Goal: Transaction & Acquisition: Download file/media

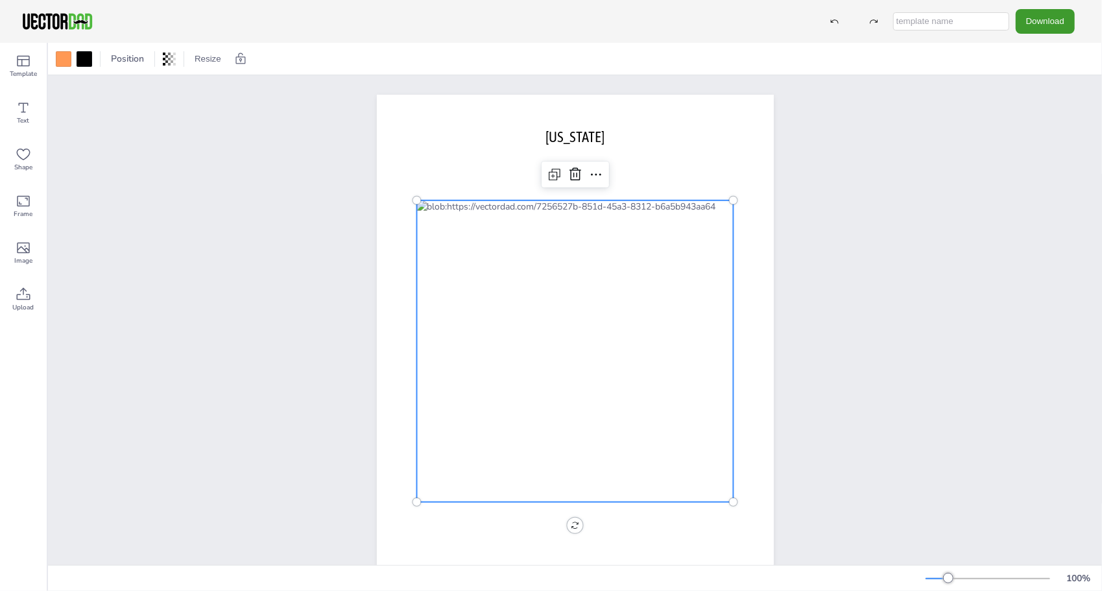
click at [541, 335] on div at bounding box center [575, 352] width 317 height 302
click at [60, 66] on div at bounding box center [64, 59] width 16 height 16
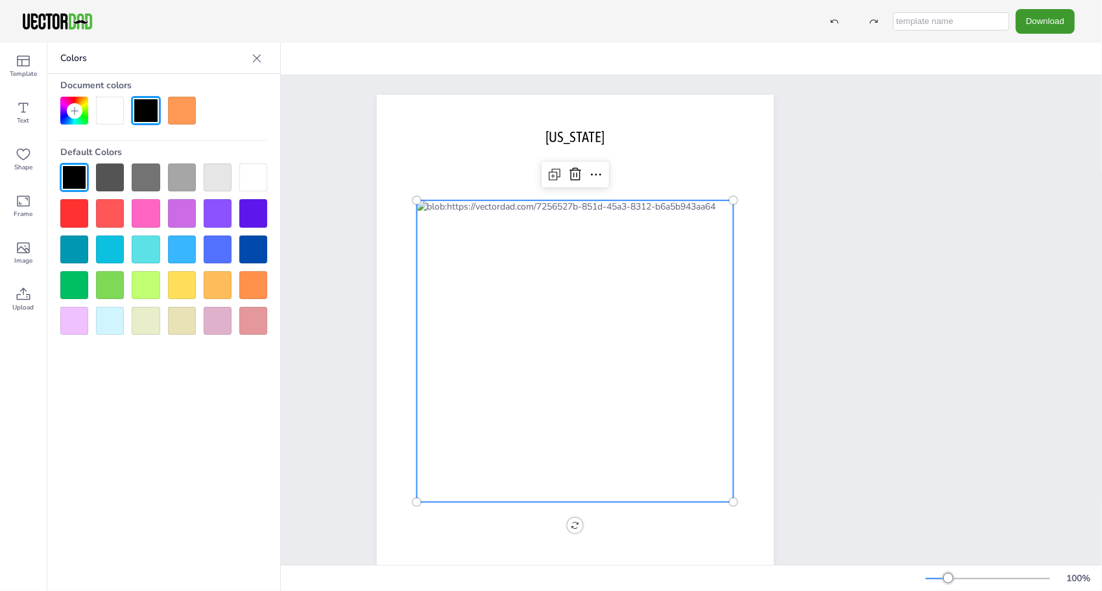
click at [109, 103] on div at bounding box center [110, 111] width 28 height 28
click at [304, 157] on div "[DOMAIN_NAME] [US_STATE]" at bounding box center [575, 351] width 1054 height 552
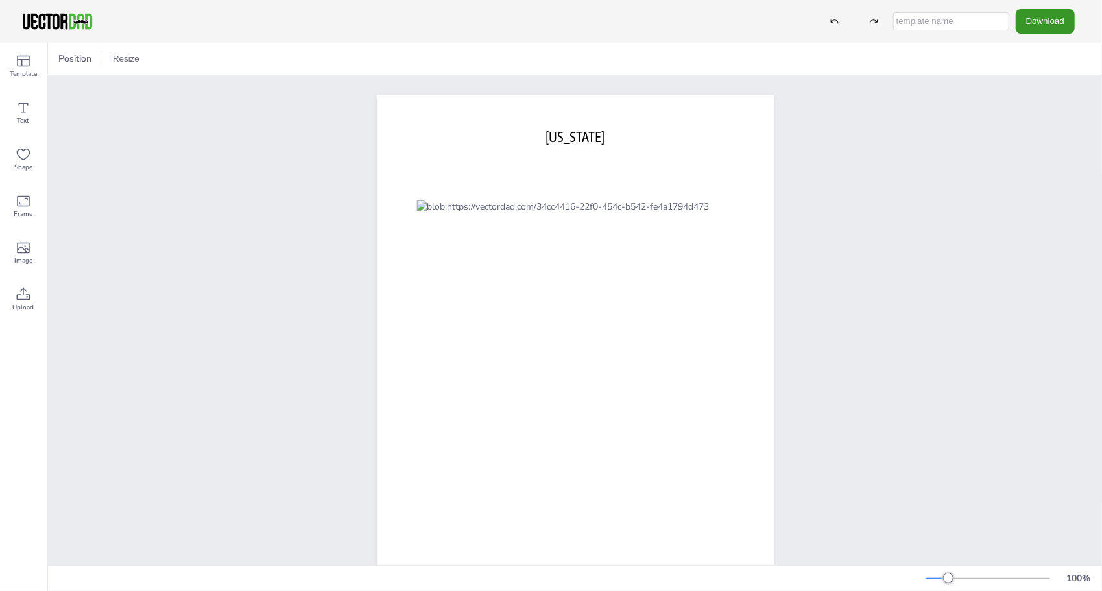
click at [1068, 14] on button "Download" at bounding box center [1045, 21] width 59 height 24
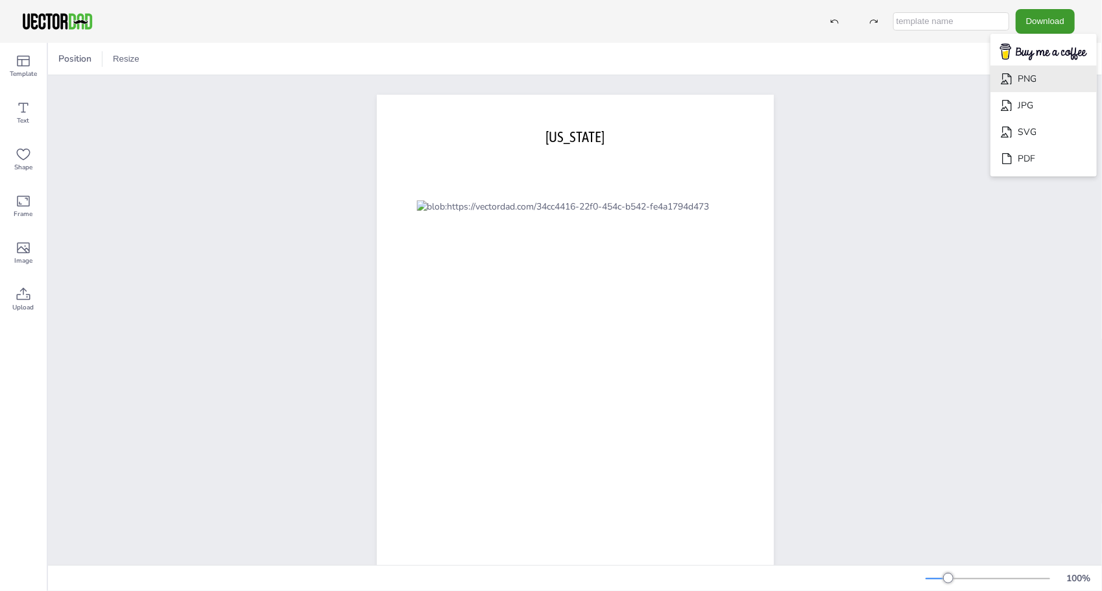
click at [1032, 89] on li "PNG" at bounding box center [1044, 79] width 106 height 27
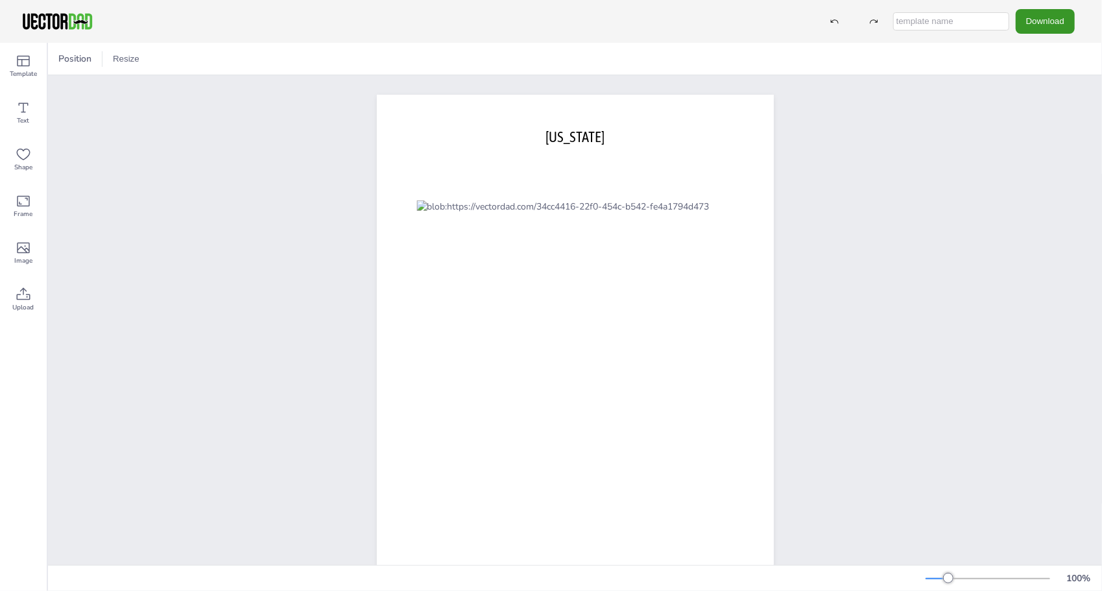
click at [1025, 25] on button "Download" at bounding box center [1045, 21] width 59 height 24
click at [1029, 135] on li "SVG" at bounding box center [1044, 132] width 106 height 27
click at [1051, 22] on button "Download" at bounding box center [1045, 21] width 59 height 24
click at [1036, 151] on li "PDF" at bounding box center [1044, 158] width 106 height 27
click at [284, 315] on div "[DOMAIN_NAME] [US_STATE]" at bounding box center [575, 351] width 1054 height 552
